Goal: Information Seeking & Learning: Learn about a topic

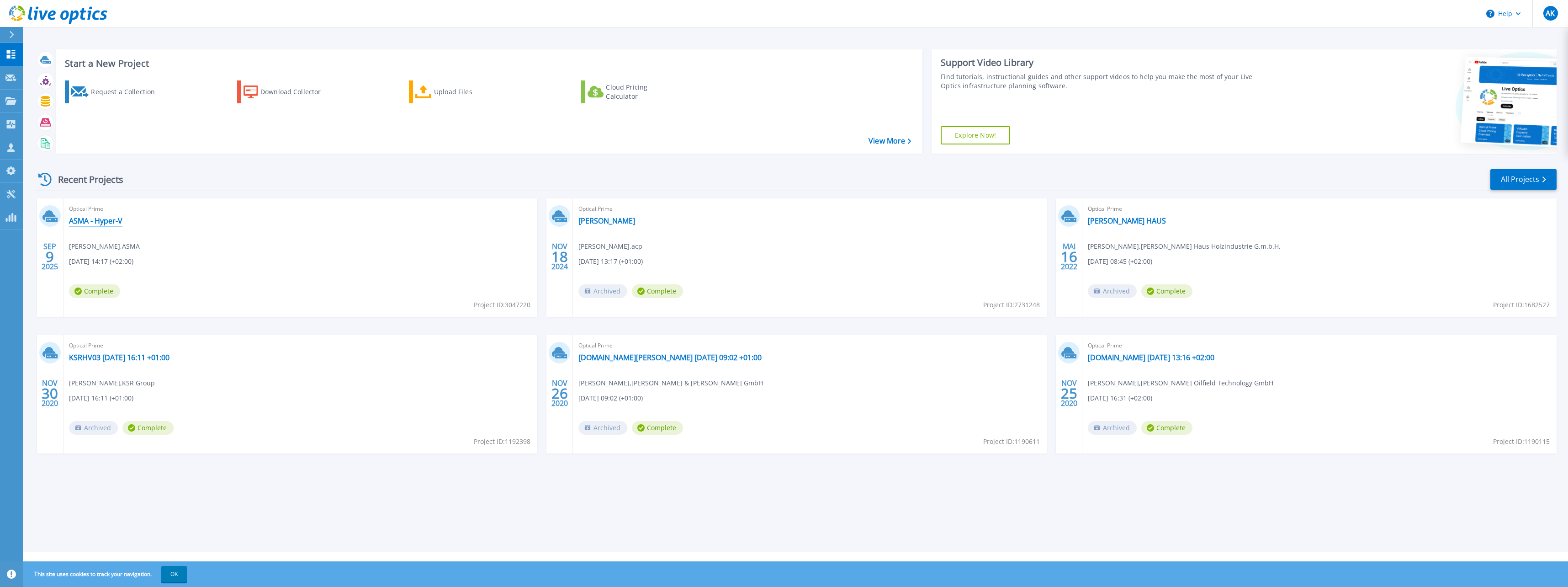
click at [105, 222] on link "ASMA - Hyper-V" at bounding box center [95, 221] width 53 height 9
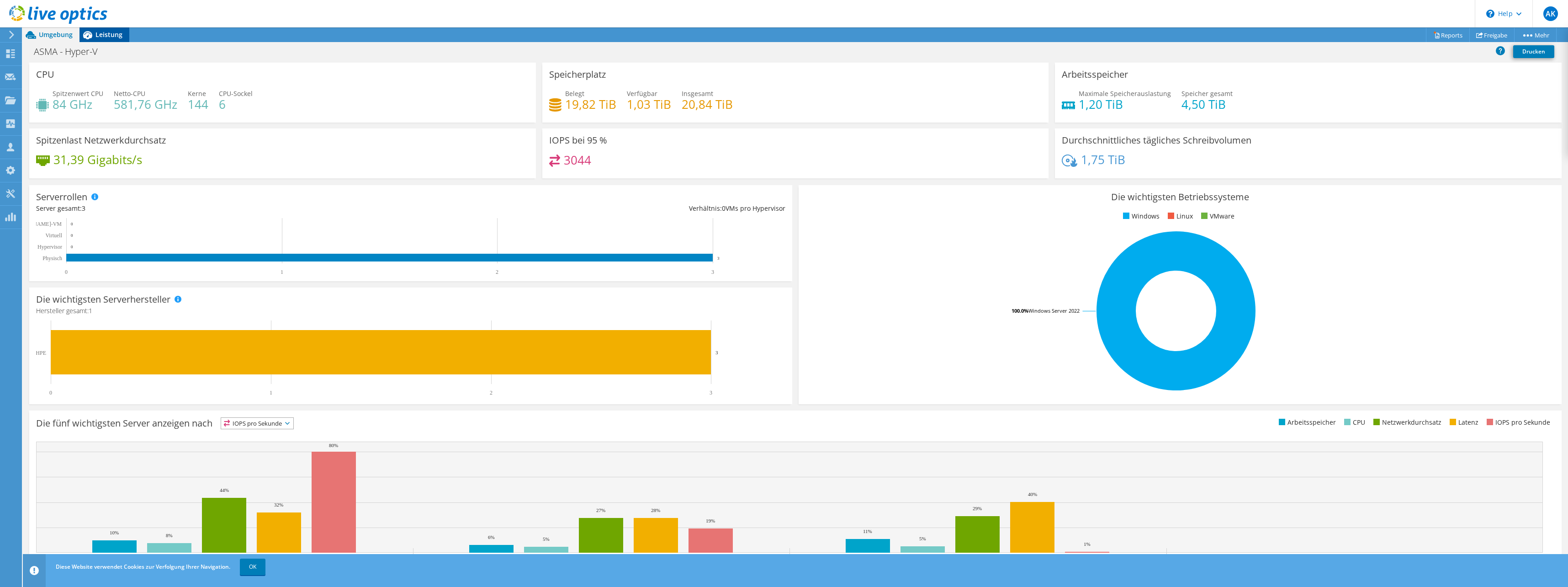
click at [102, 35] on span "Leistung" at bounding box center [109, 35] width 27 height 9
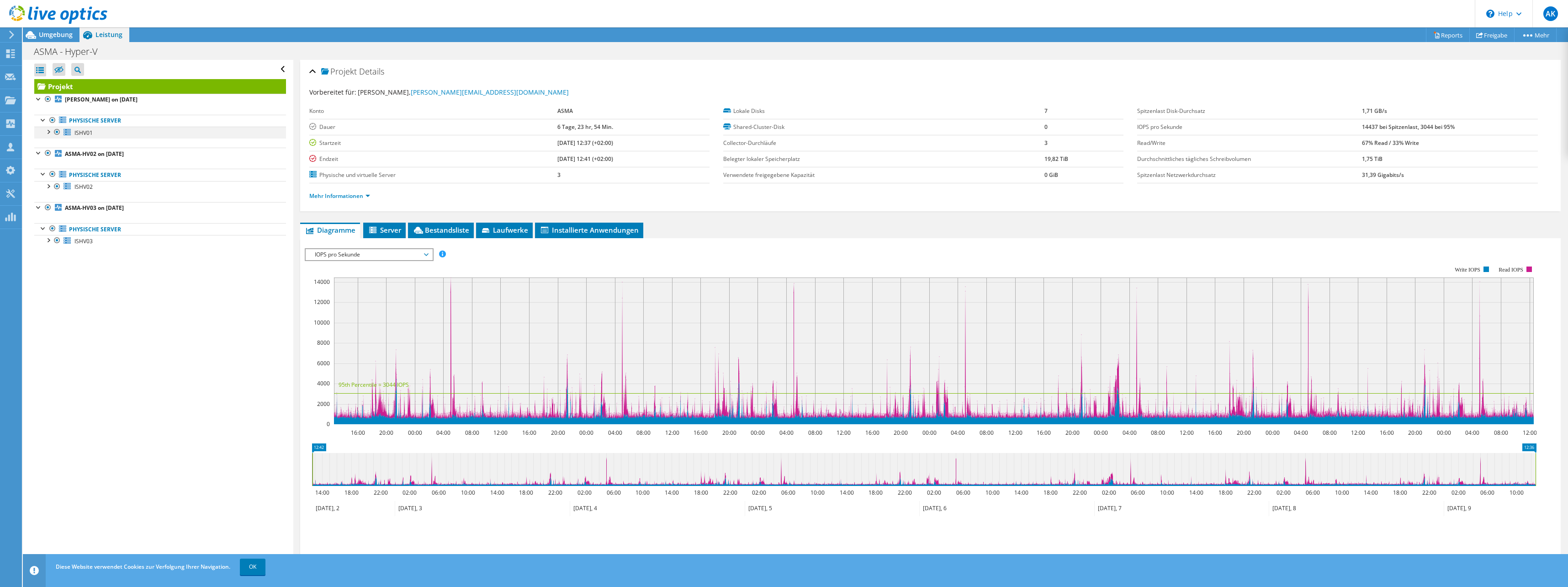
click at [46, 130] on div at bounding box center [48, 131] width 9 height 9
click at [49, 131] on div at bounding box center [48, 131] width 9 height 9
click at [49, 239] on div at bounding box center [48, 239] width 9 height 9
click at [56, 287] on div at bounding box center [52, 287] width 9 height 9
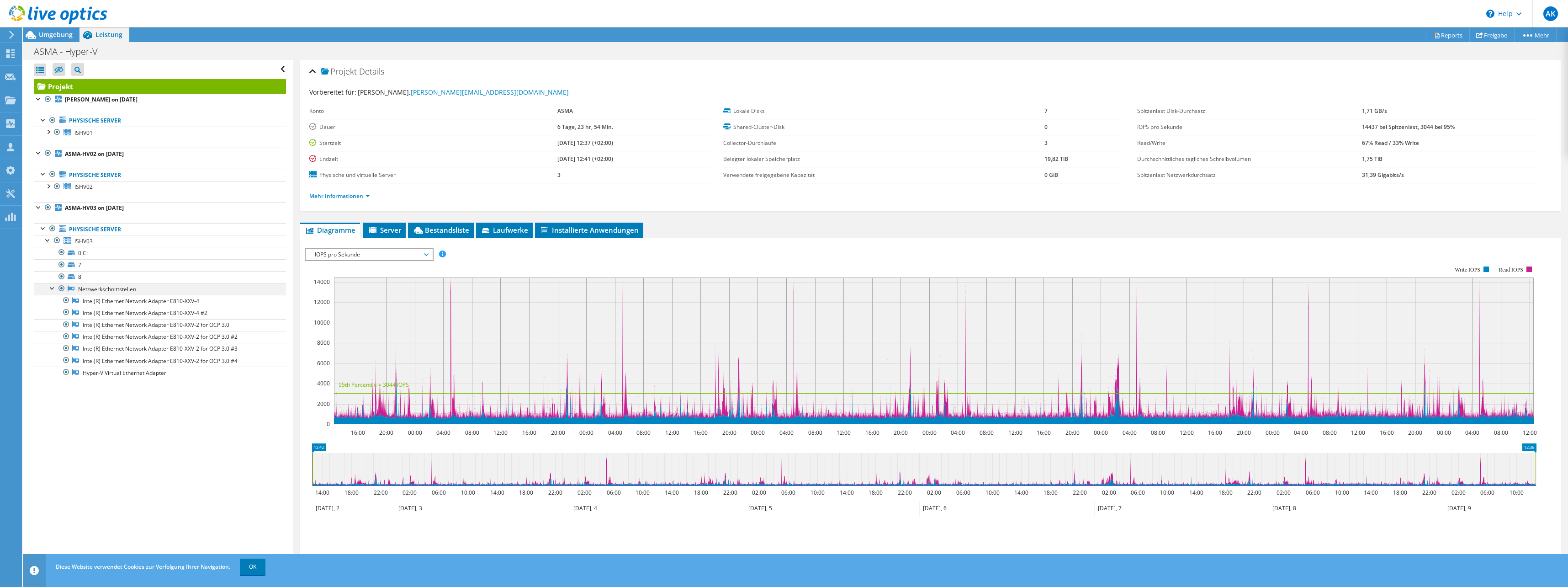
click at [54, 291] on div at bounding box center [52, 287] width 9 height 9
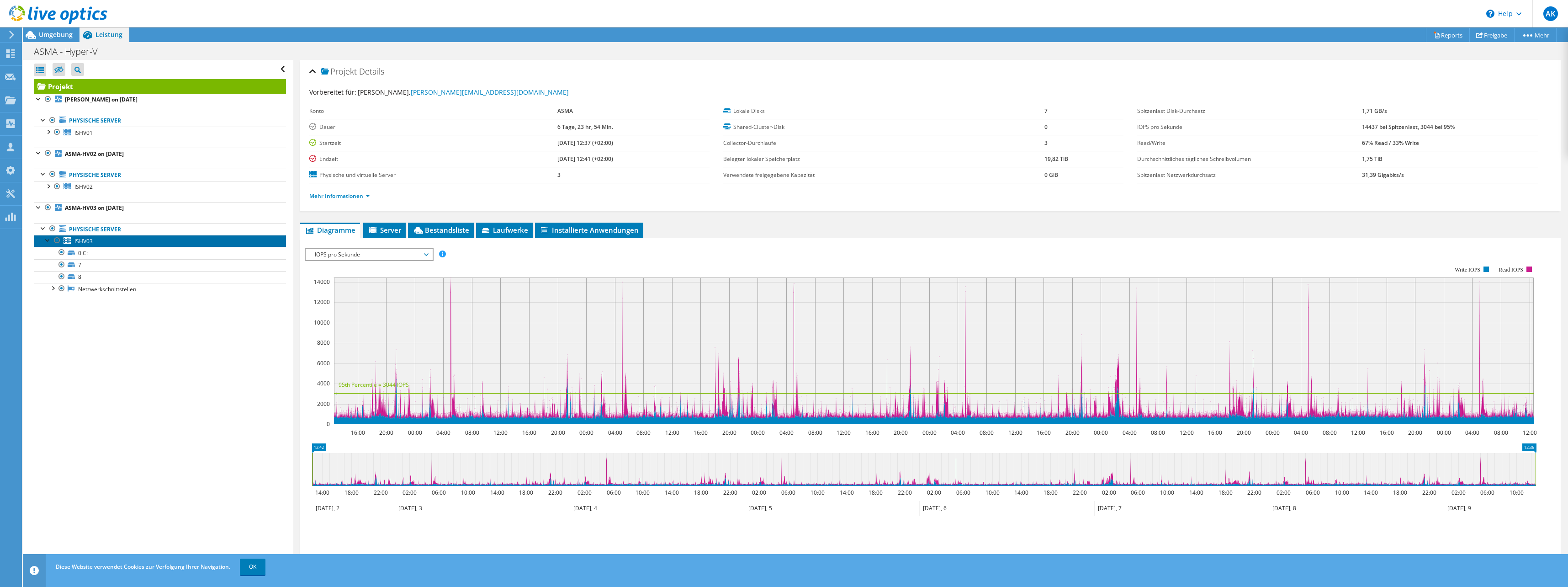
click at [96, 239] on link "ISHV03" at bounding box center [160, 240] width 252 height 12
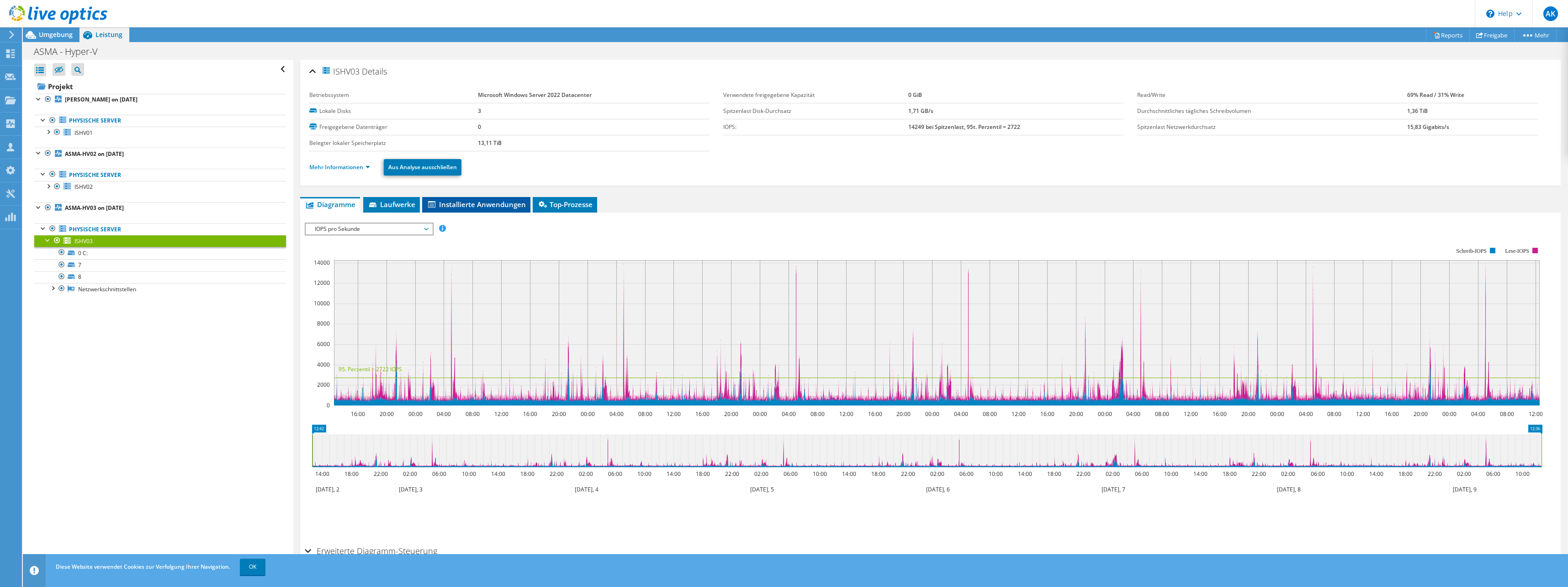
click at [464, 203] on span "Installierte Anwendungen" at bounding box center [476, 204] width 99 height 9
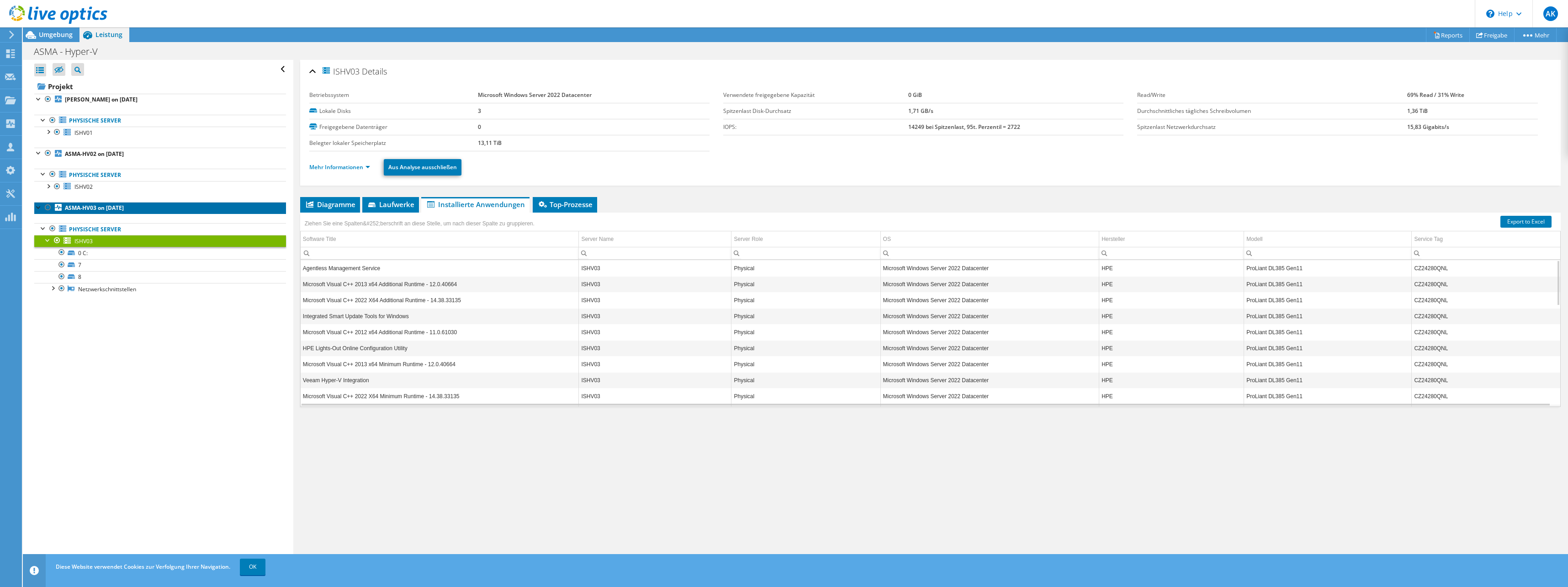
click at [93, 208] on b "ASMA-HV03 on 9/9/2025" at bounding box center [94, 208] width 59 height 8
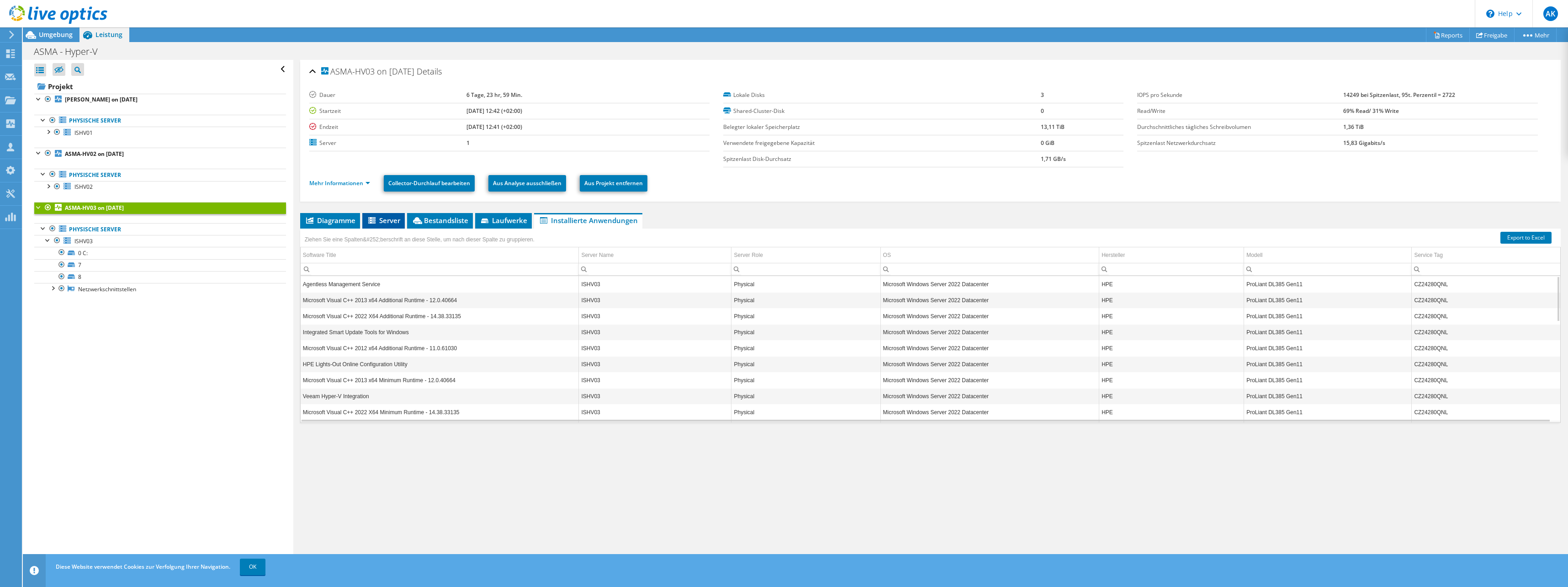
click at [397, 220] on span "Server" at bounding box center [383, 221] width 33 height 9
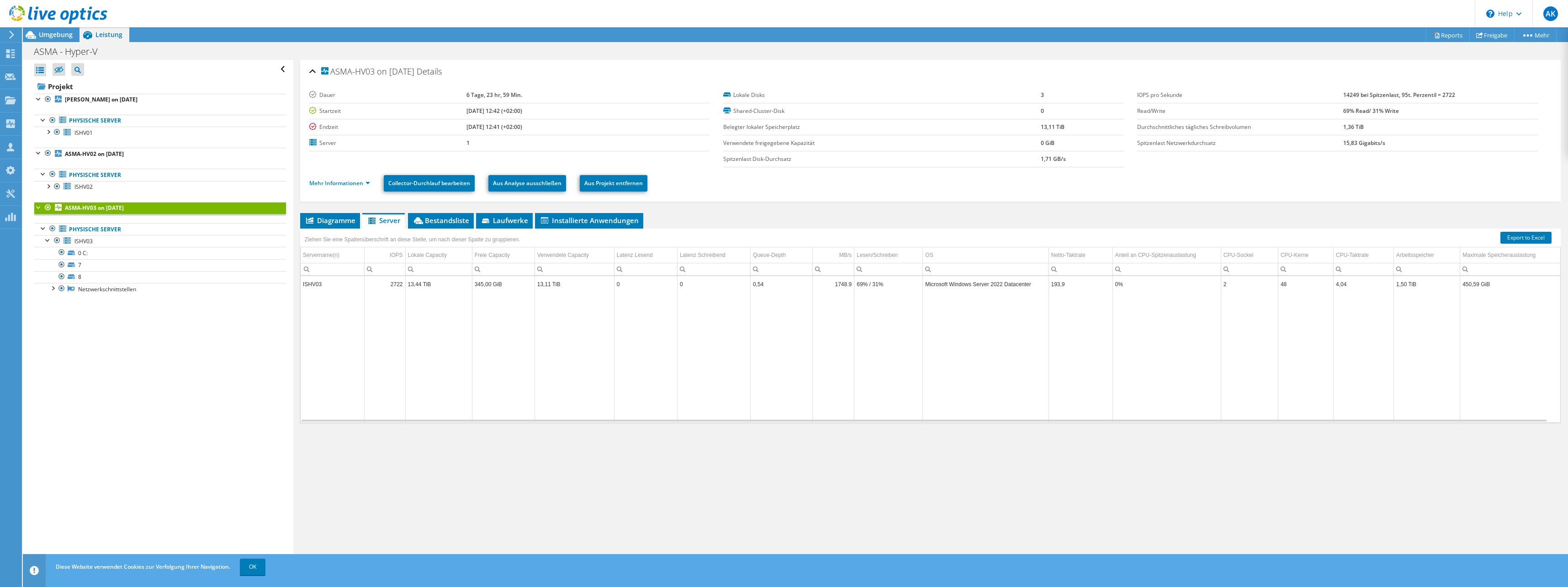
click at [36, 209] on div at bounding box center [39, 207] width 9 height 9
click at [461, 221] on span "Bestandsliste" at bounding box center [441, 221] width 57 height 9
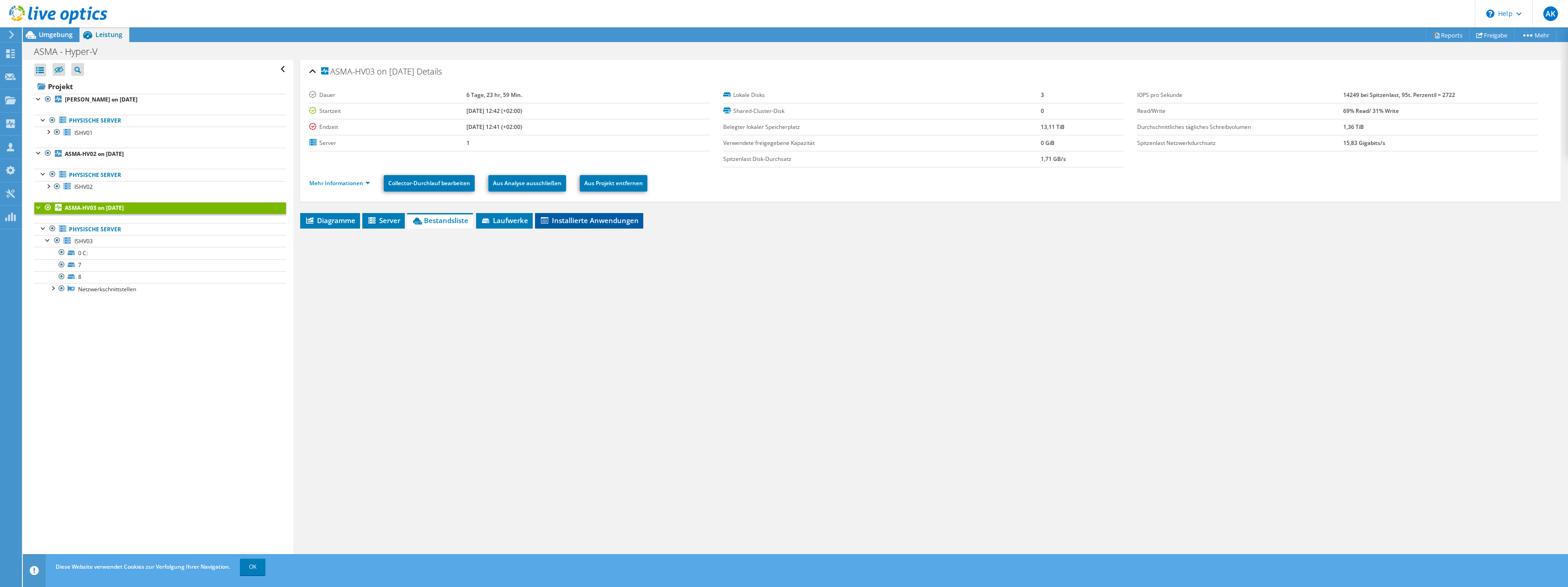
click at [561, 221] on span "Installierte Anwendungen" at bounding box center [589, 221] width 99 height 9
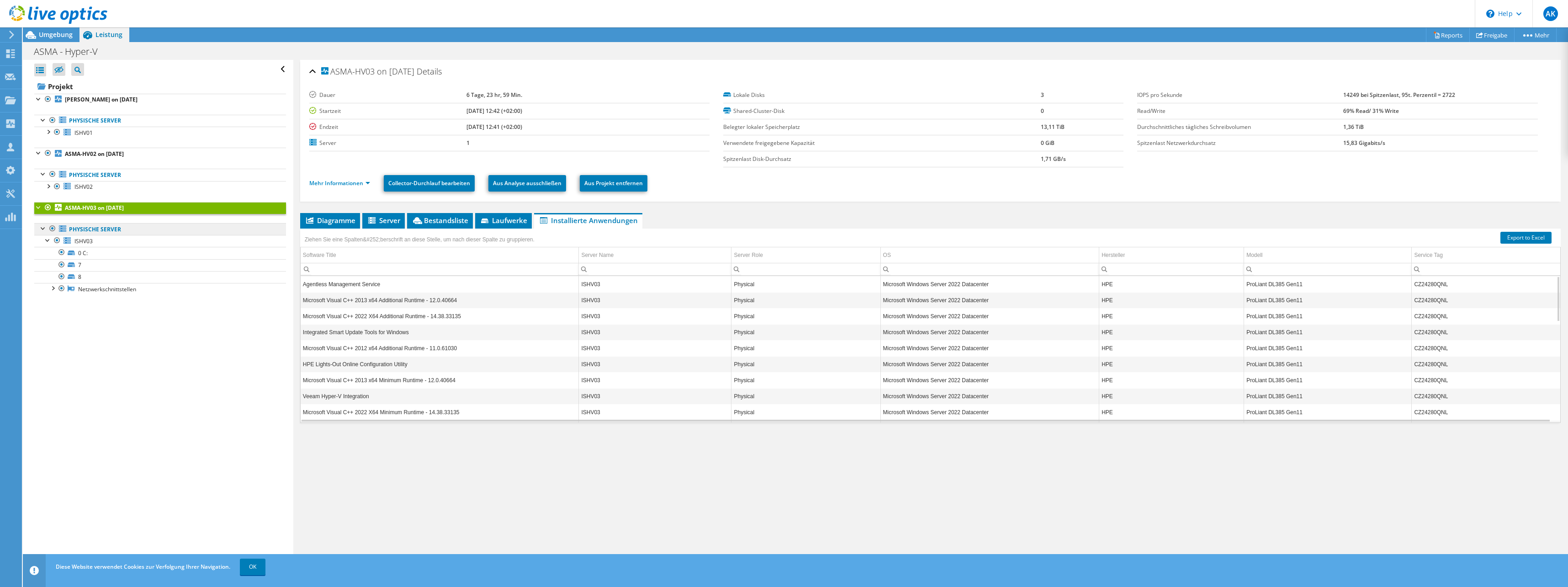
click at [99, 230] on link "Physische Server" at bounding box center [160, 229] width 252 height 12
click at [94, 239] on link "ISHV03" at bounding box center [160, 240] width 252 height 12
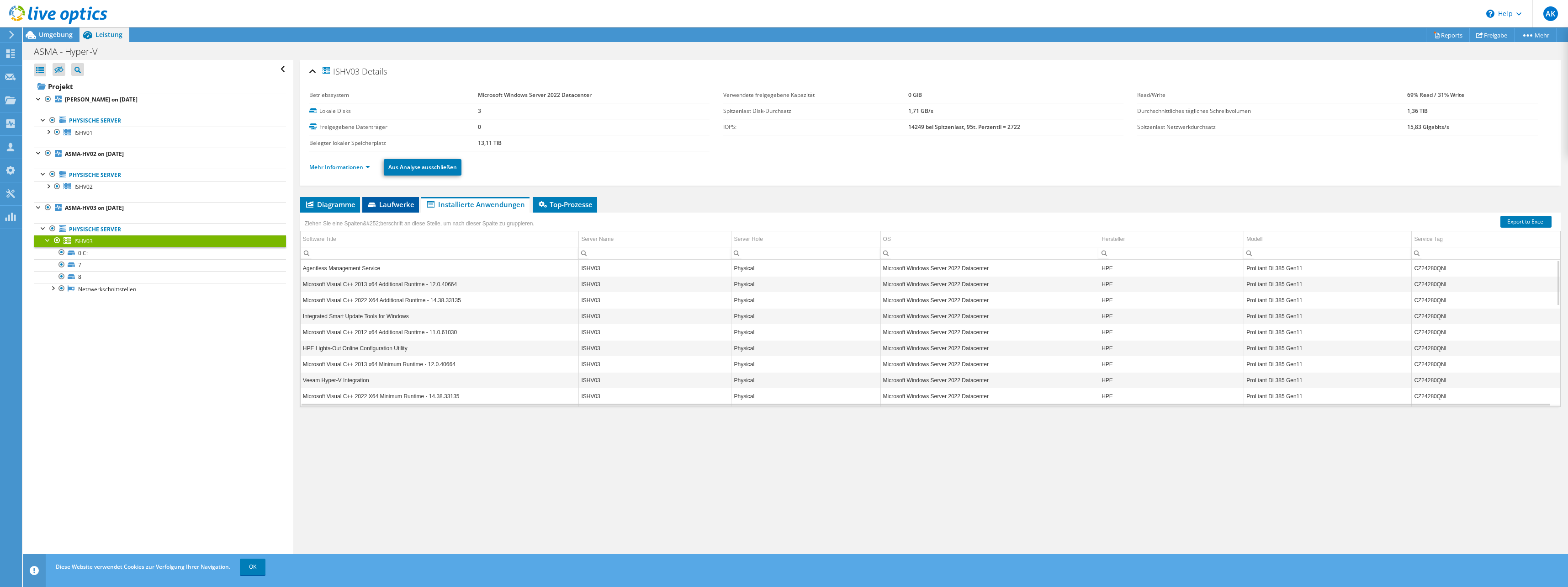
click at [373, 203] on icon at bounding box center [372, 204] width 7 height 5
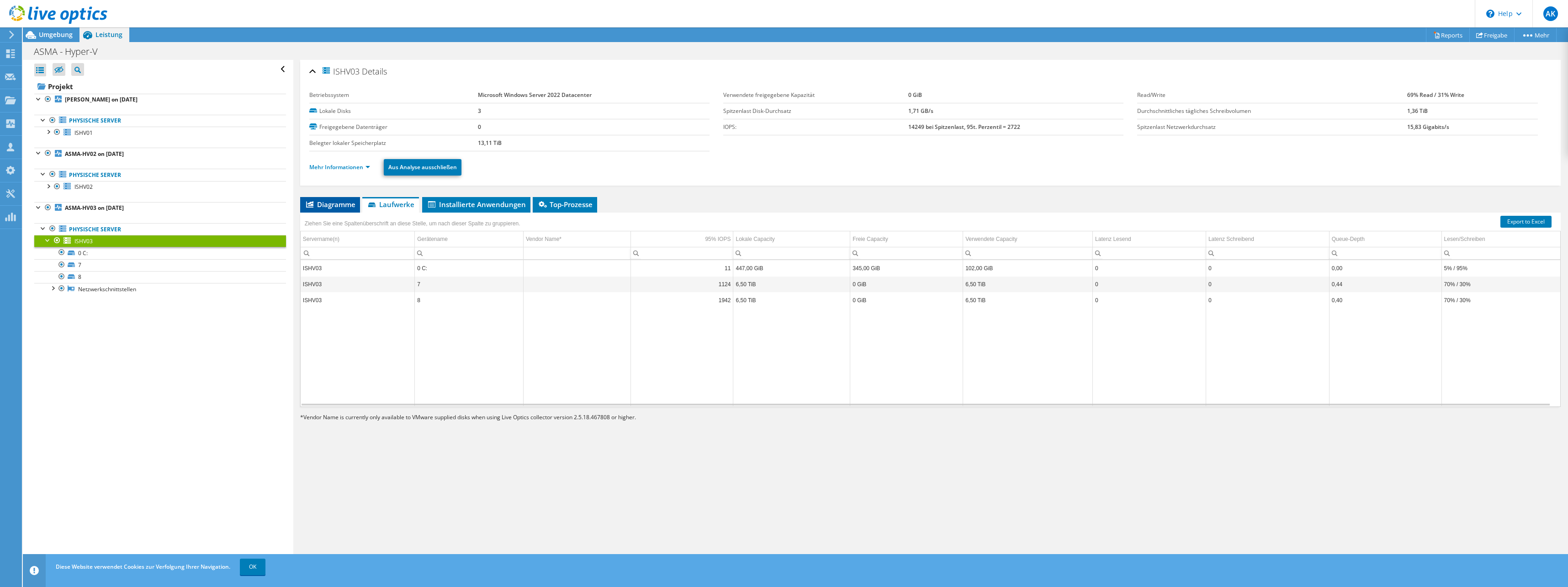
click at [345, 203] on span "Diagramme" at bounding box center [330, 204] width 50 height 9
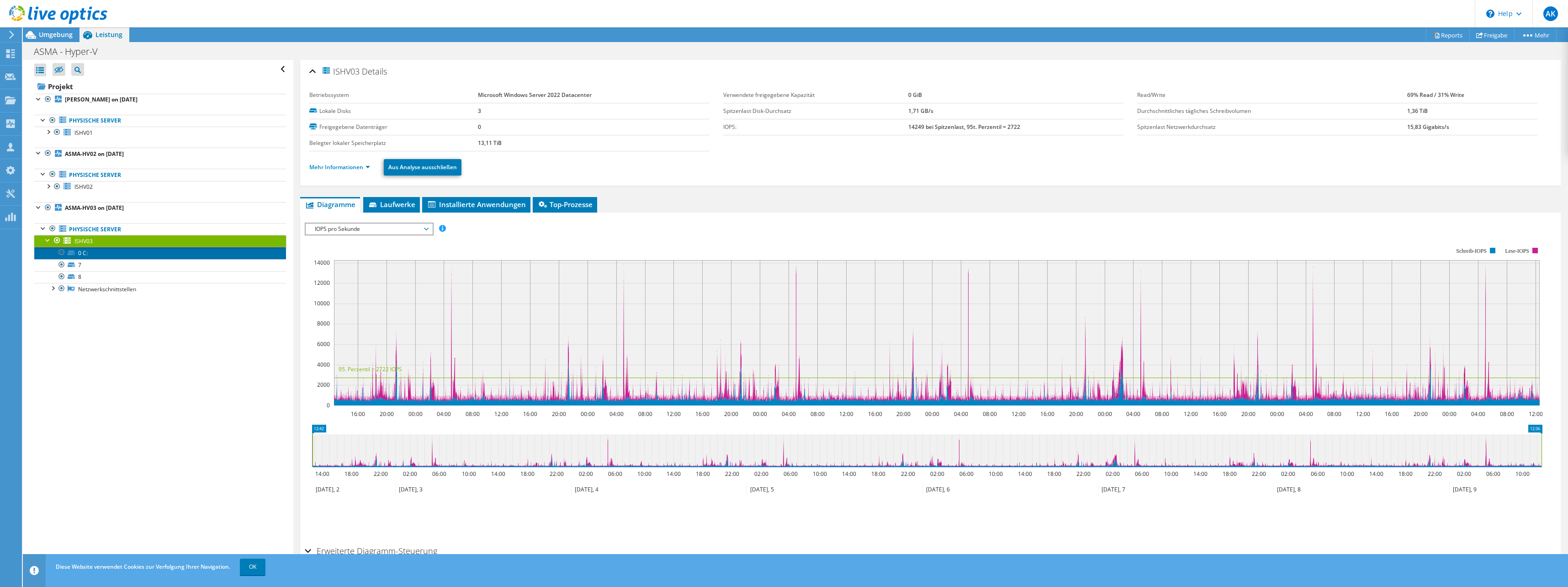
click at [121, 257] on link "0 C:" at bounding box center [160, 252] width 252 height 12
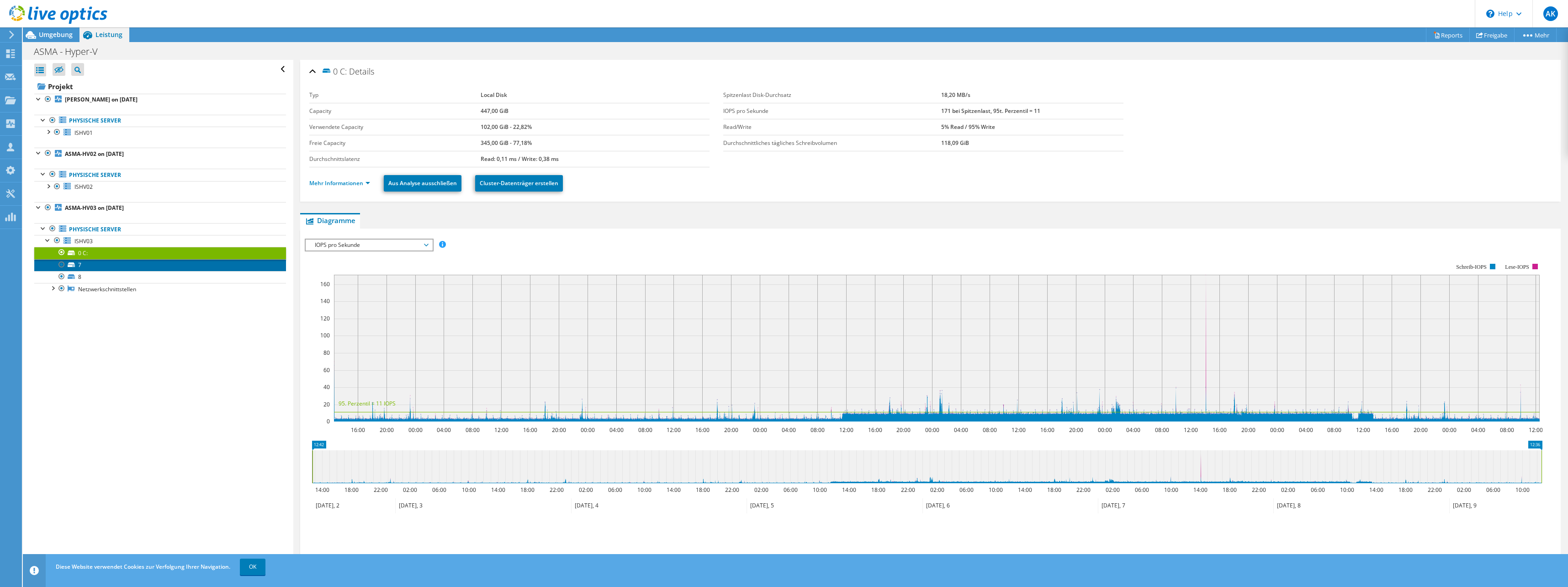
click at [106, 264] on link "7" at bounding box center [160, 265] width 252 height 12
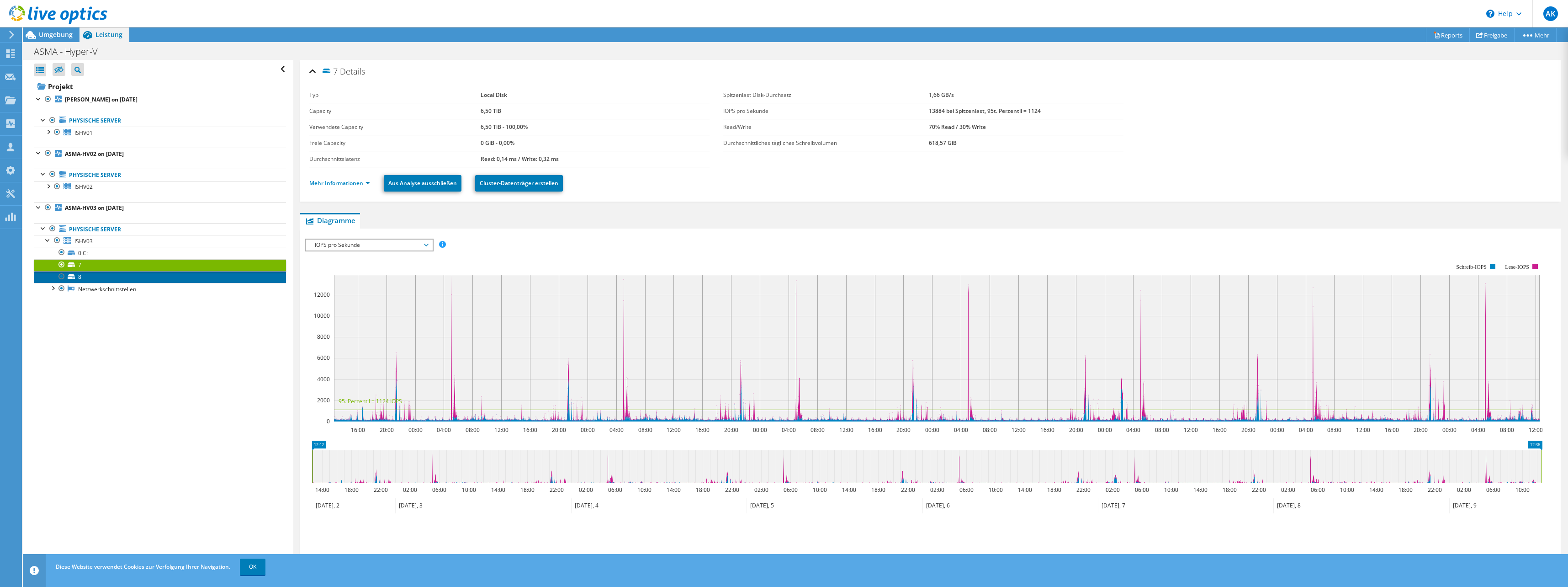
click at [100, 273] on link "8" at bounding box center [160, 276] width 252 height 12
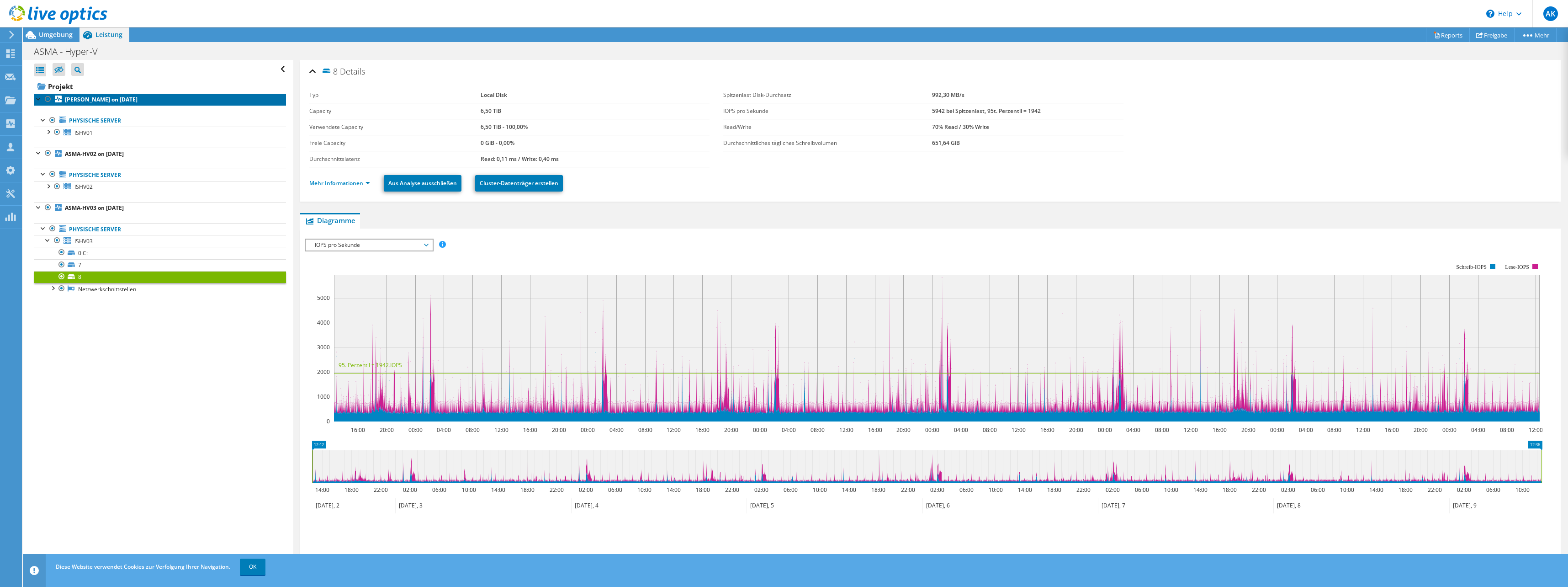
click at [85, 95] on link "ASMA-HV on 9/9/2025" at bounding box center [160, 99] width 252 height 12
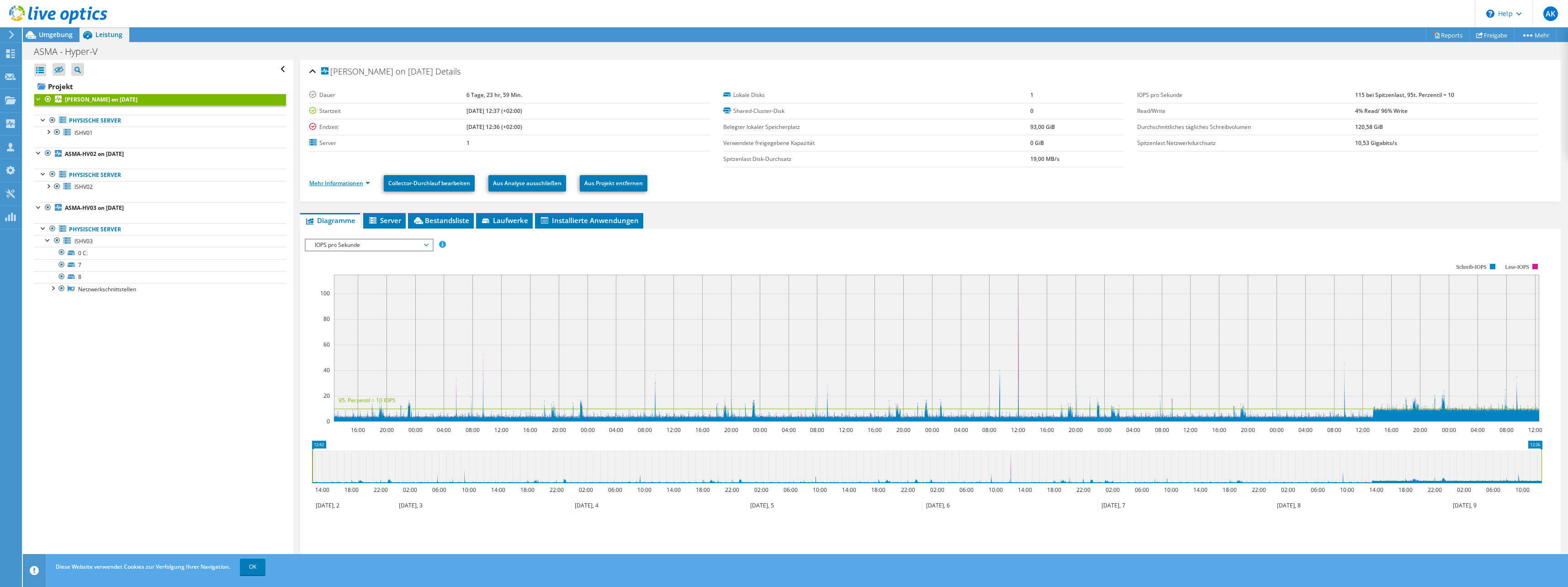
click at [368, 180] on link "Mehr Informationen" at bounding box center [340, 183] width 61 height 8
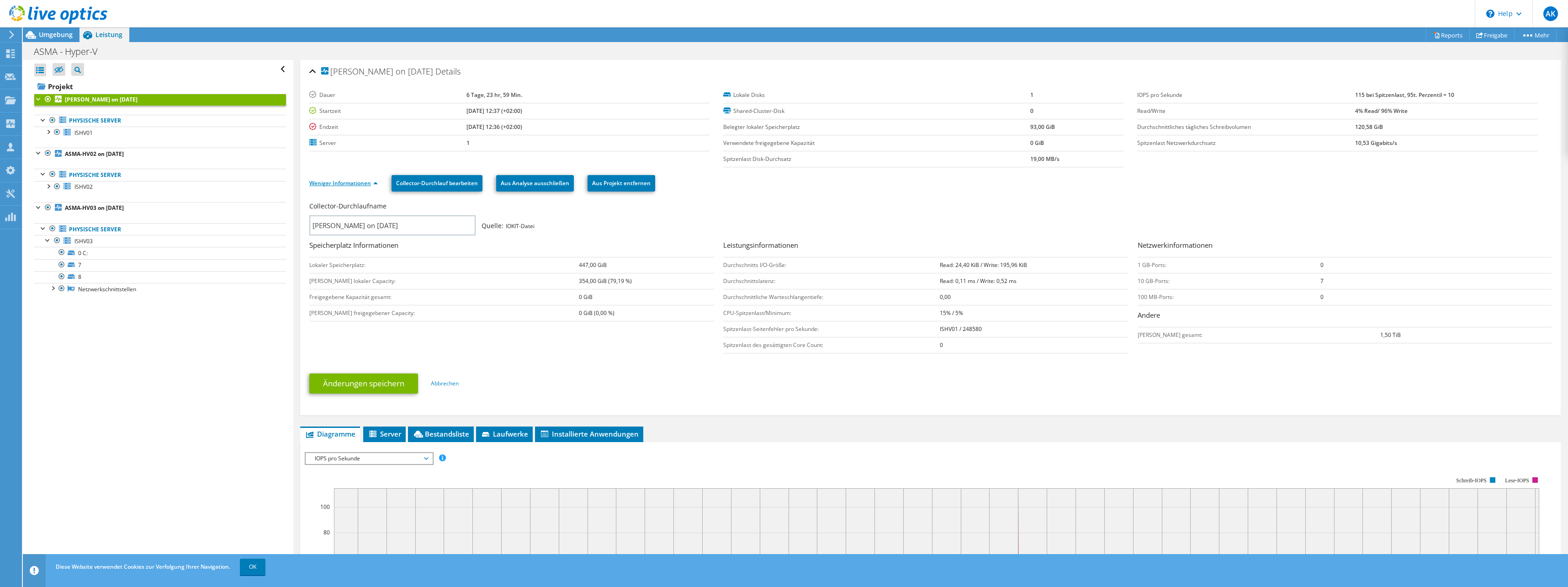
click at [363, 185] on link "Weniger Informationen" at bounding box center [344, 183] width 68 height 8
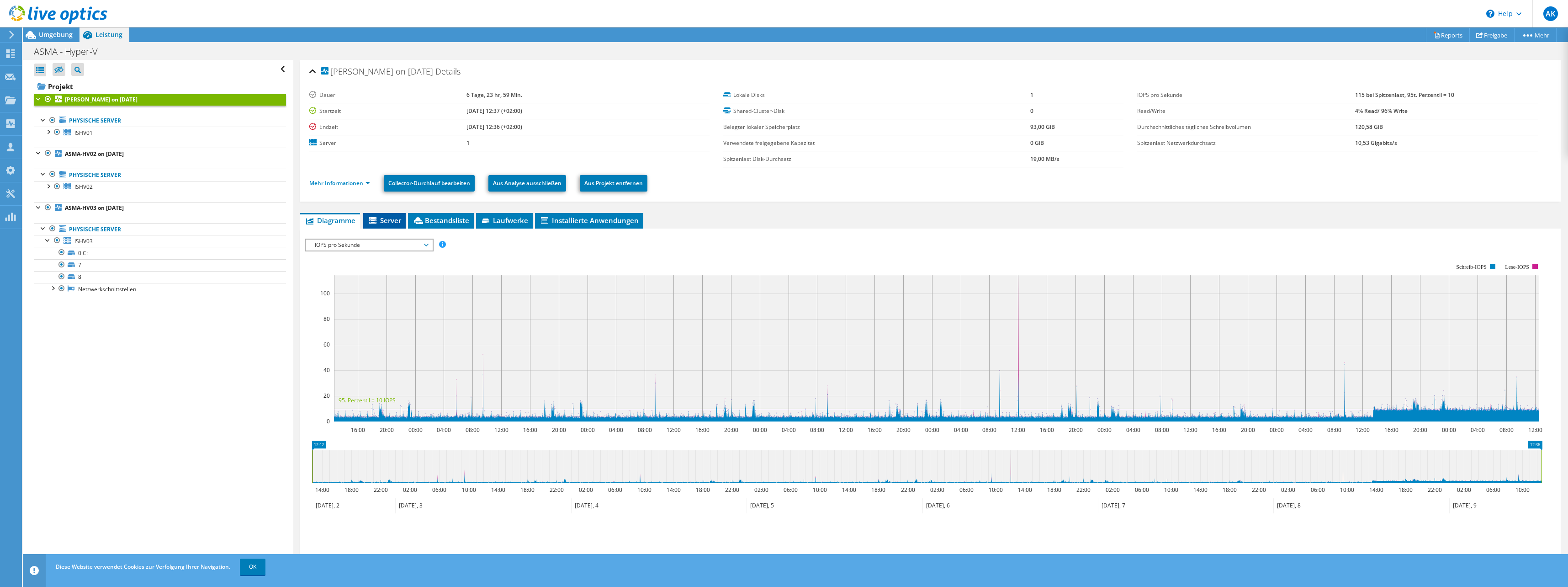
click at [388, 222] on span "Server" at bounding box center [384, 221] width 33 height 9
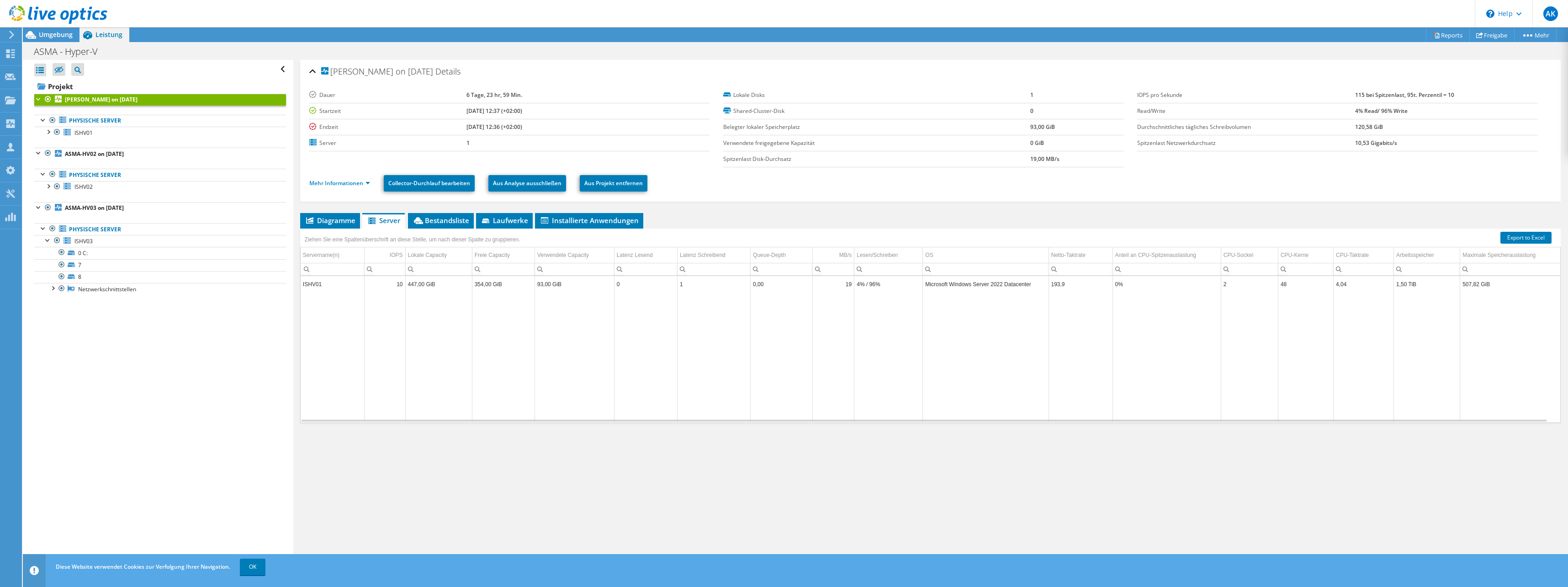
click at [390, 286] on td "10" at bounding box center [384, 284] width 40 height 16
click at [328, 283] on td "ISHV01" at bounding box center [332, 284] width 64 height 16
click at [461, 213] on li "Bestandsliste" at bounding box center [441, 221] width 66 height 15
click at [513, 221] on span "Laufwerke" at bounding box center [504, 221] width 48 height 9
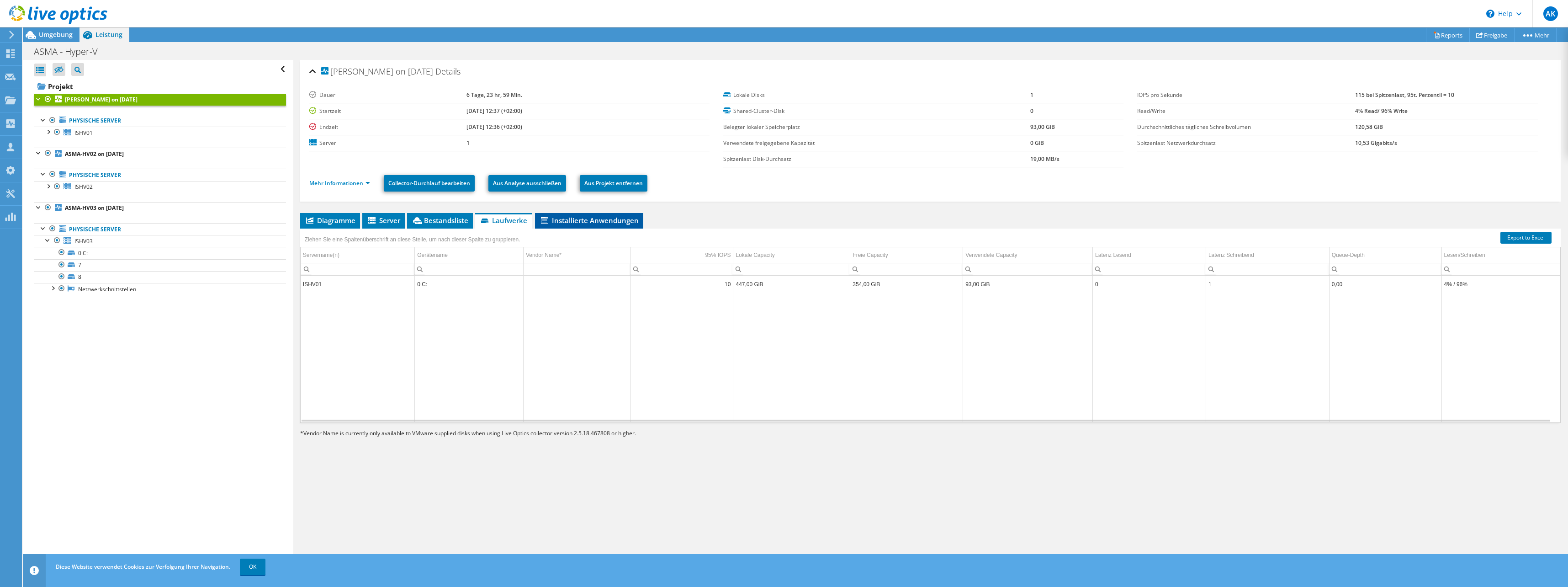
click at [559, 218] on span "Installierte Anwendungen" at bounding box center [589, 221] width 99 height 9
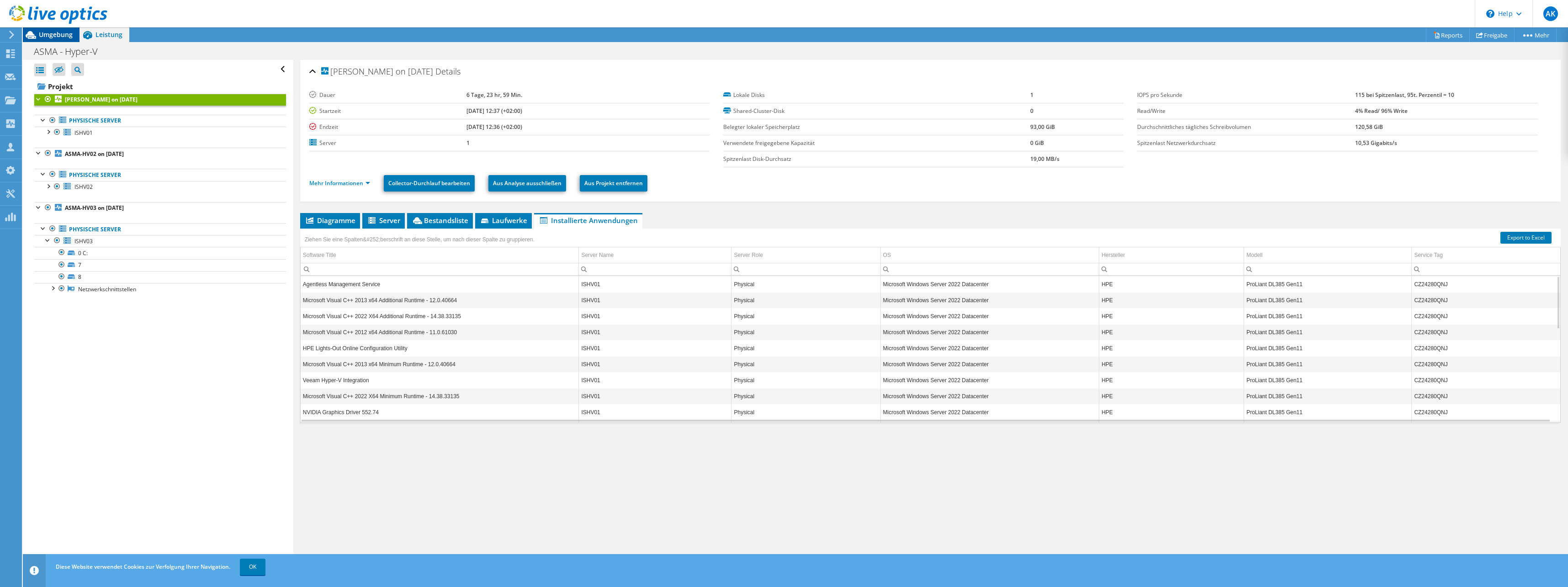
click at [64, 37] on span "Umgebung" at bounding box center [56, 35] width 34 height 9
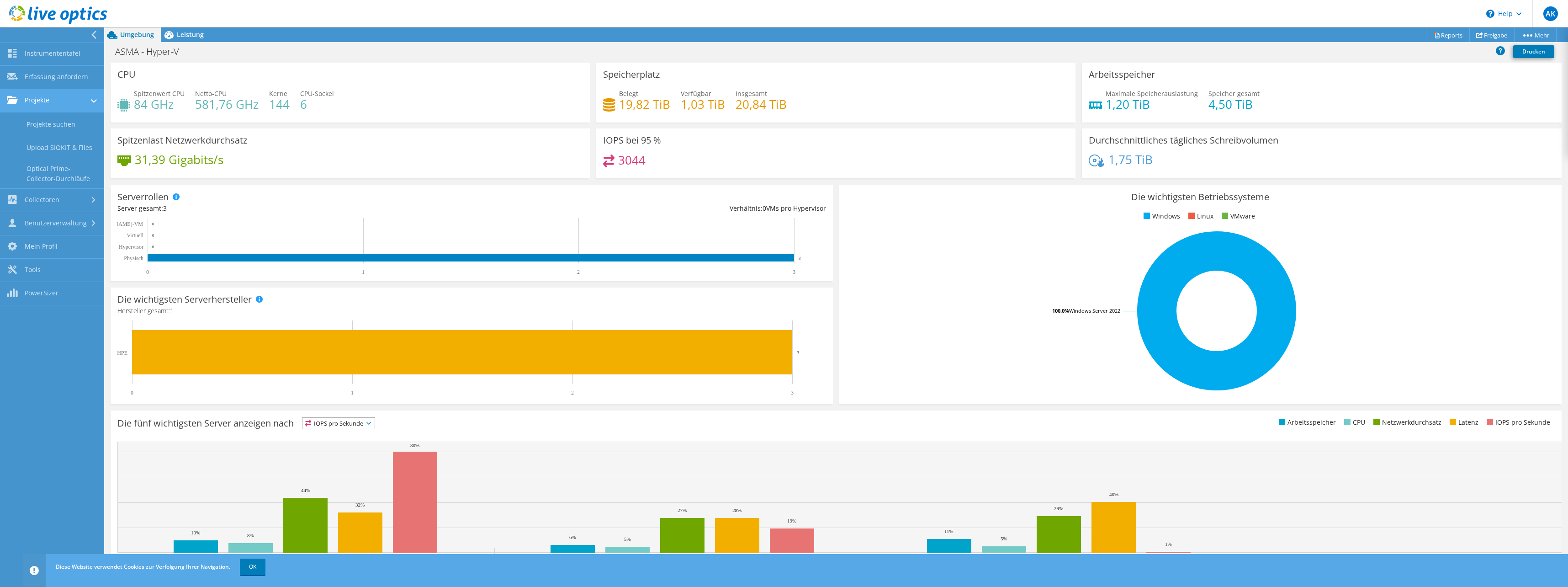
click at [61, 103] on link "Projekte" at bounding box center [52, 101] width 104 height 23
click at [17, 100] on use at bounding box center [13, 100] width 11 height 8
click at [101, 37] on div at bounding box center [49, 34] width 104 height 14
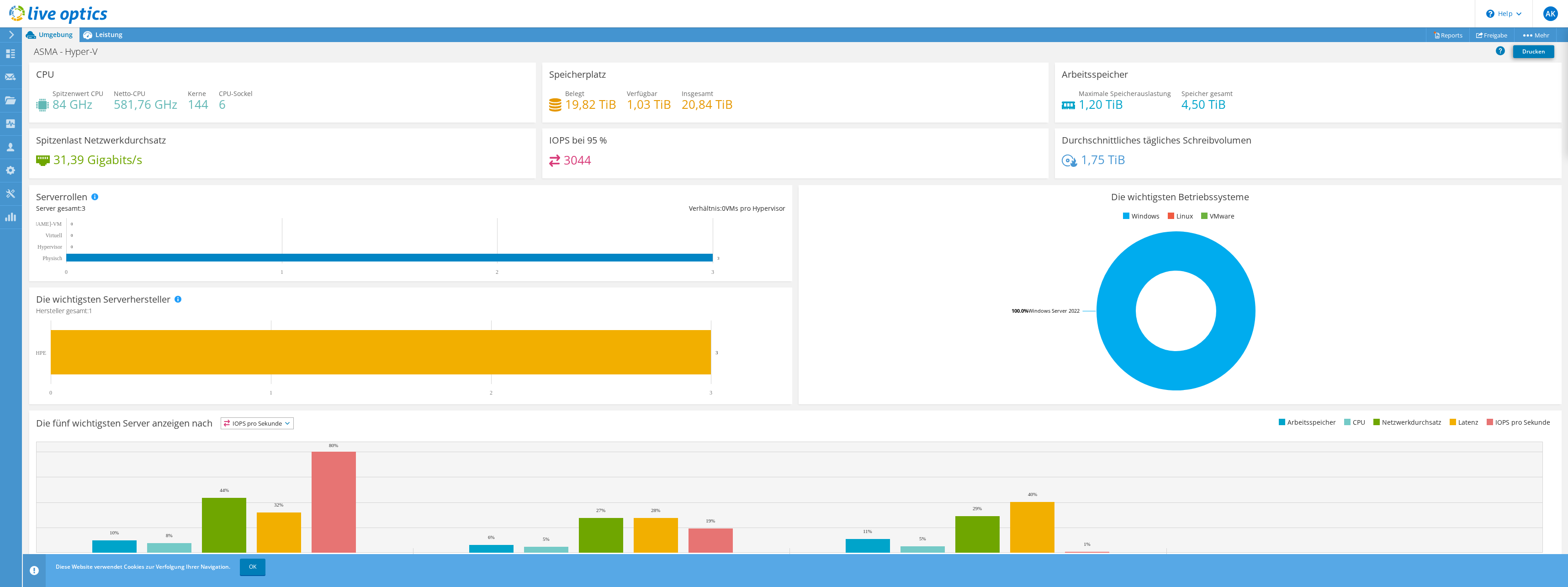
click at [12, 34] on use at bounding box center [12, 34] width 5 height 8
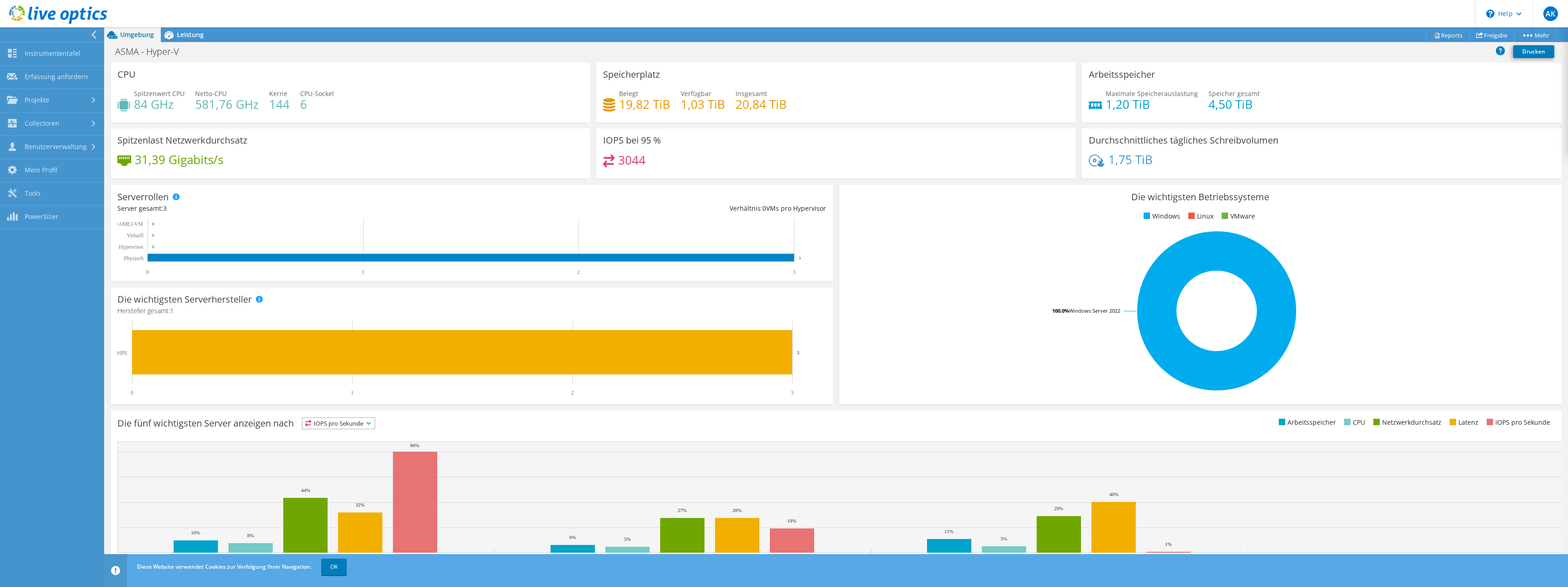
click at [49, 18] on use at bounding box center [58, 14] width 98 height 18
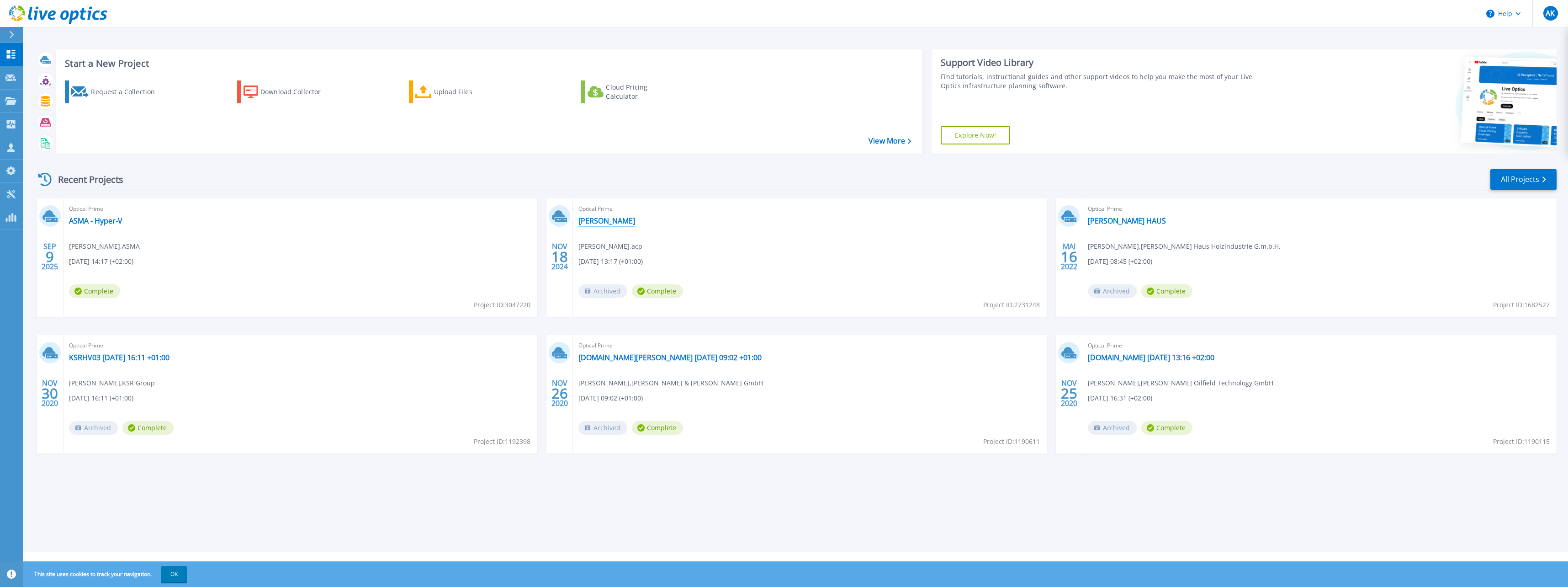
click at [610, 219] on link "Schrauben-Schmid" at bounding box center [606, 221] width 57 height 9
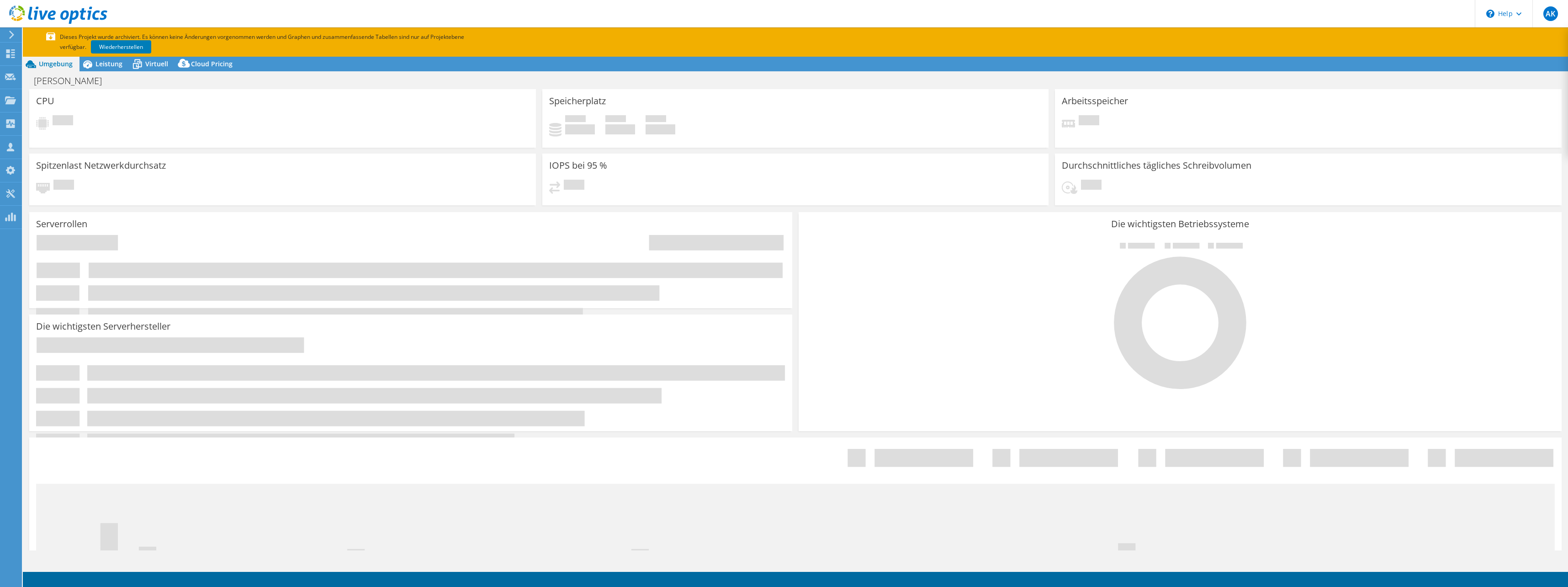
select select "USD"
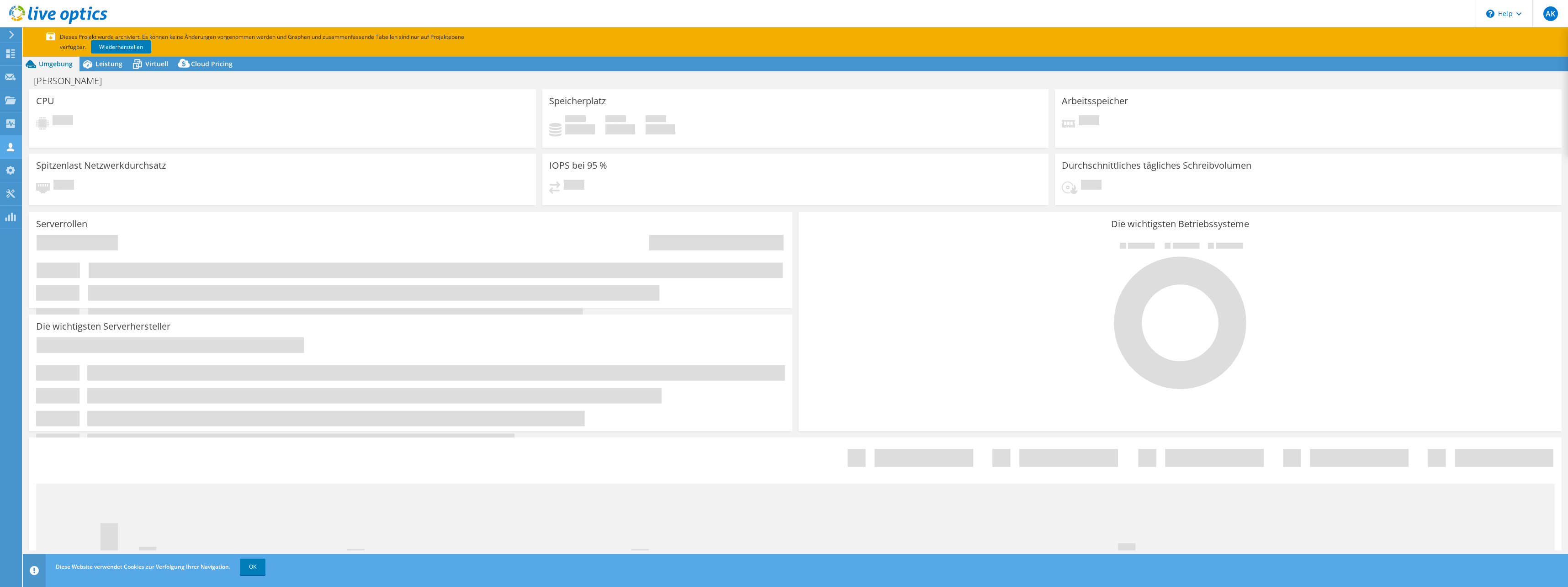
select select "EUFrankfurt"
select select "EUR"
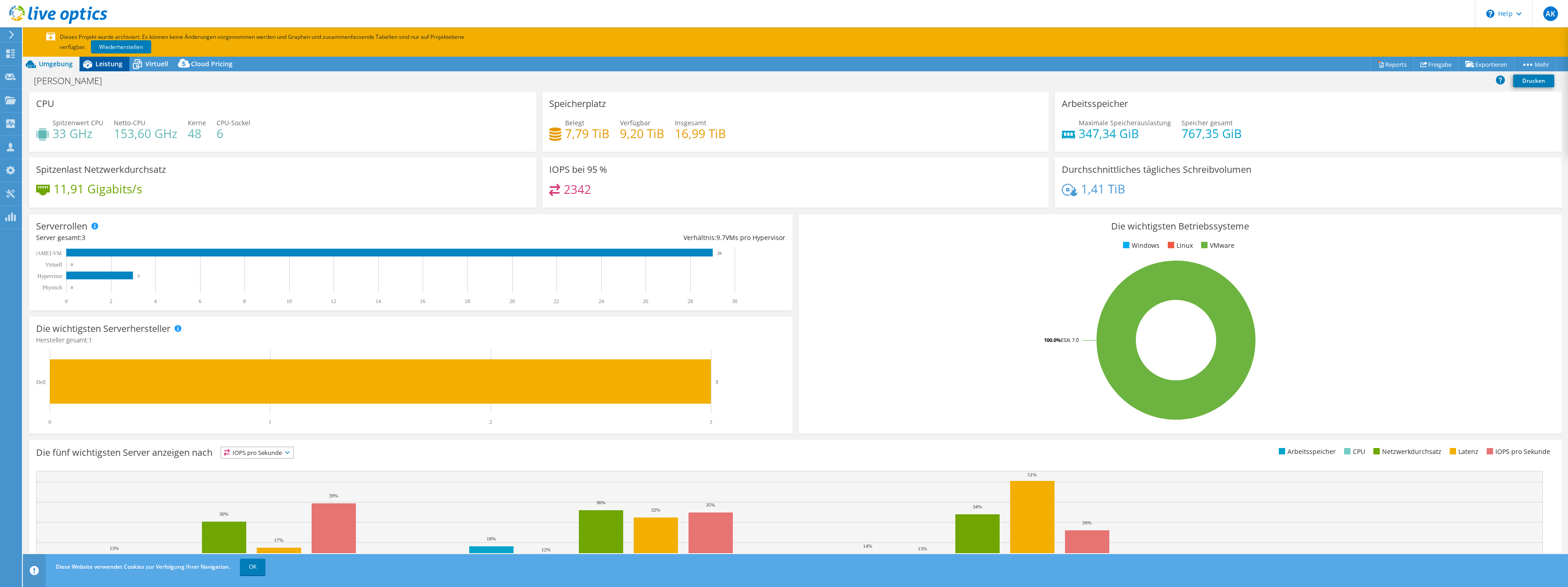
click at [102, 68] on span "Leistung" at bounding box center [109, 64] width 27 height 9
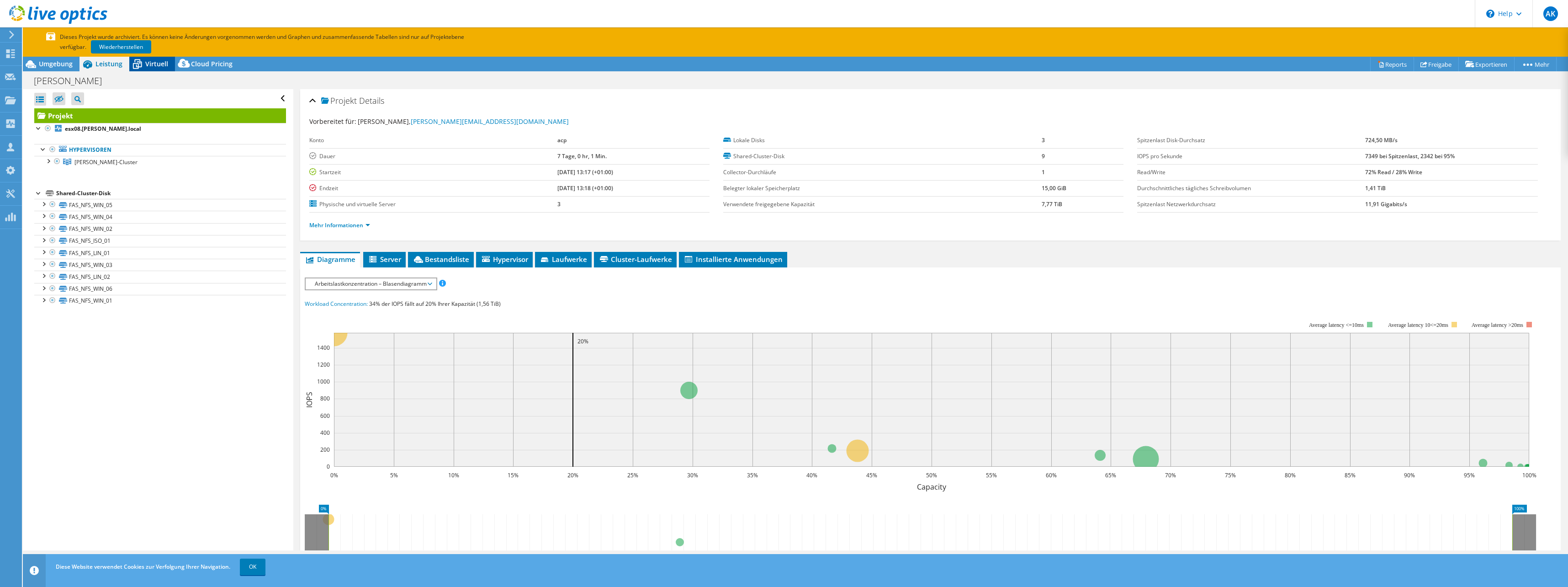
click at [146, 67] on span "Virtuell" at bounding box center [157, 64] width 22 height 9
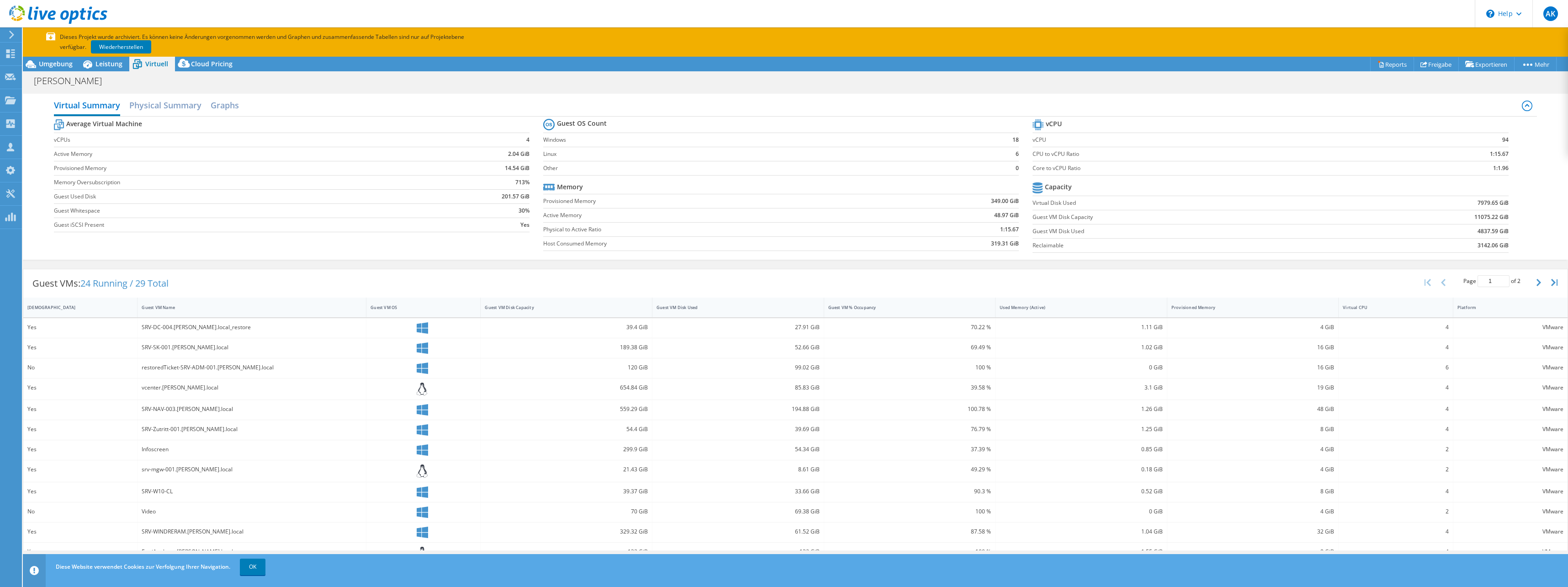
click at [79, 18] on icon at bounding box center [58, 14] width 98 height 19
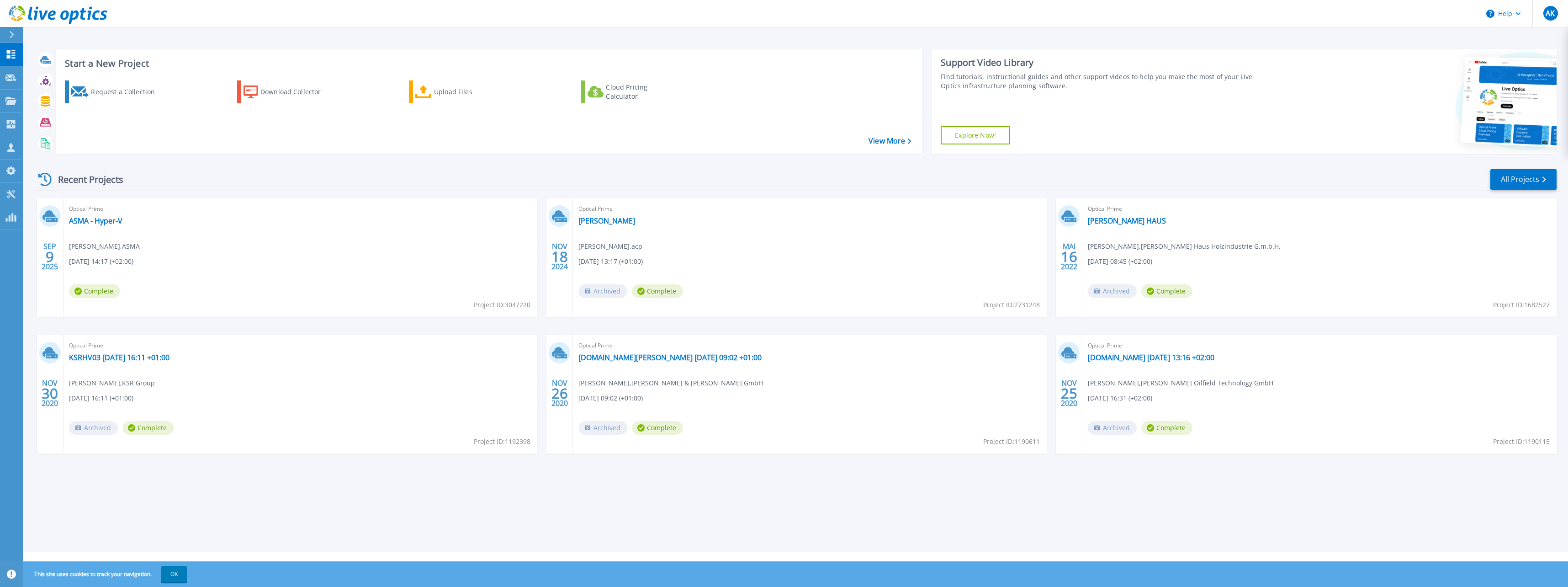
click at [122, 220] on div "Optical Prime ASMA - Hyper-V [PERSON_NAME] , ASMA [DATE] 14:17 (+02:00) Complet…" at bounding box center [300, 257] width 474 height 119
click at [103, 219] on link "ASMA - Hyper-V" at bounding box center [95, 221] width 53 height 9
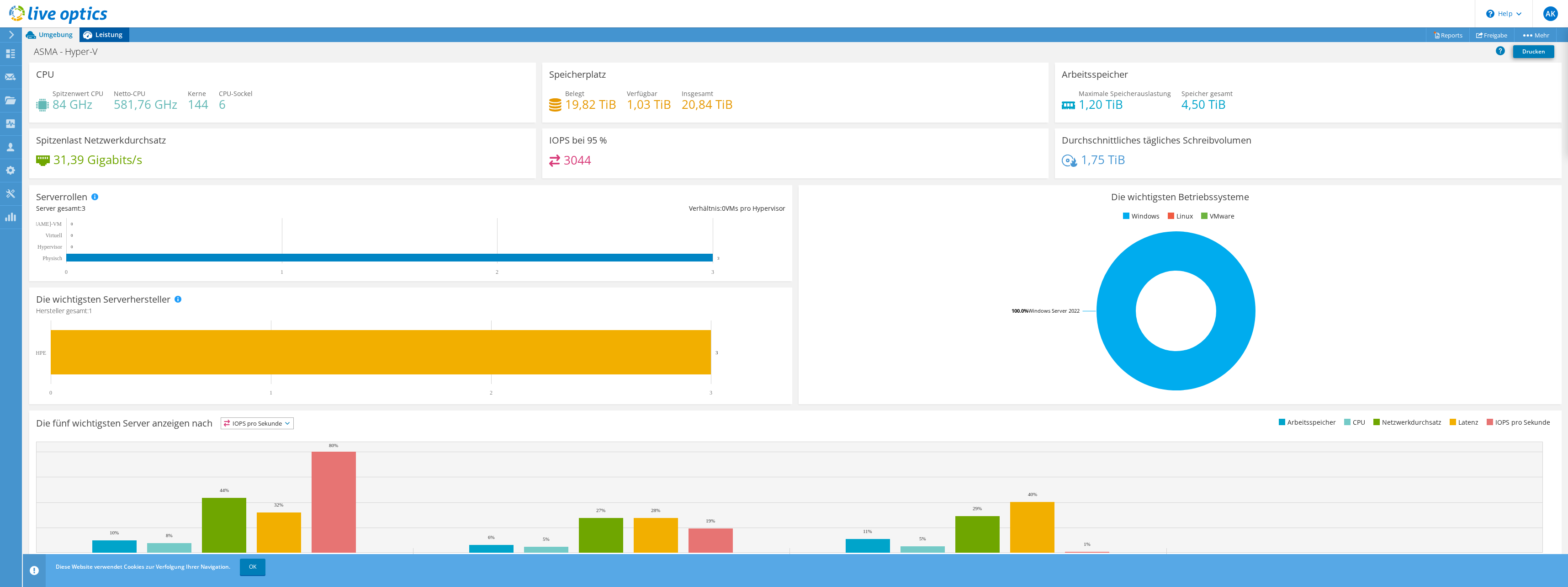
click at [106, 32] on span "Leistung" at bounding box center [109, 35] width 27 height 9
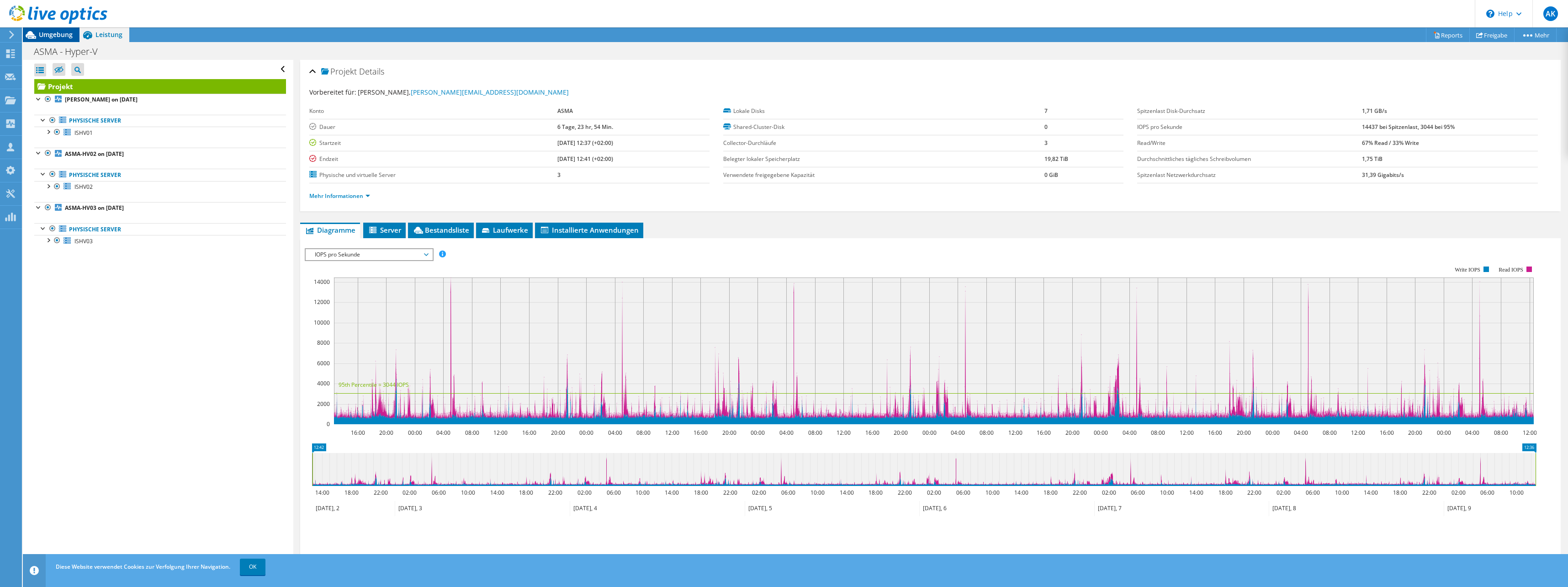
click at [59, 35] on span "Umgebung" at bounding box center [56, 35] width 34 height 9
